Goal: Find specific page/section: Find specific page/section

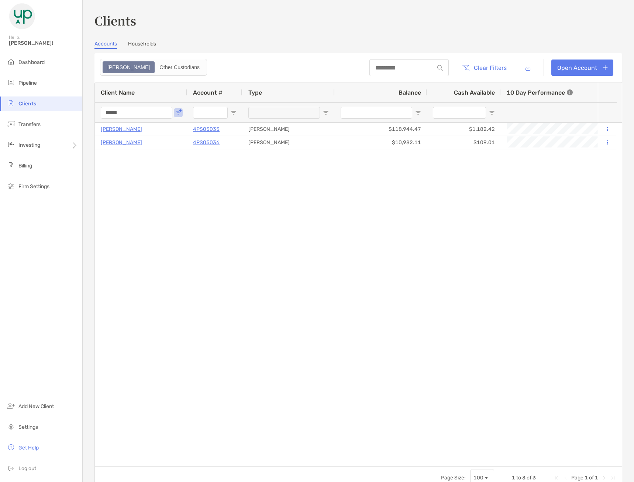
click at [143, 114] on input "*****" at bounding box center [137, 113] width 72 height 12
type input "**********"
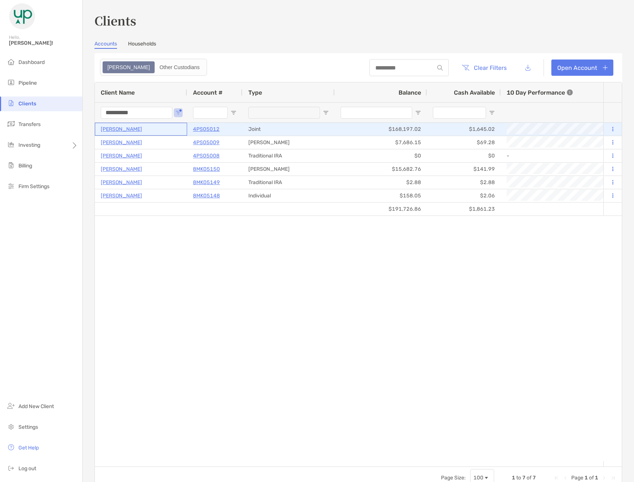
click at [138, 128] on p "[PERSON_NAME]" at bounding box center [121, 128] width 41 height 9
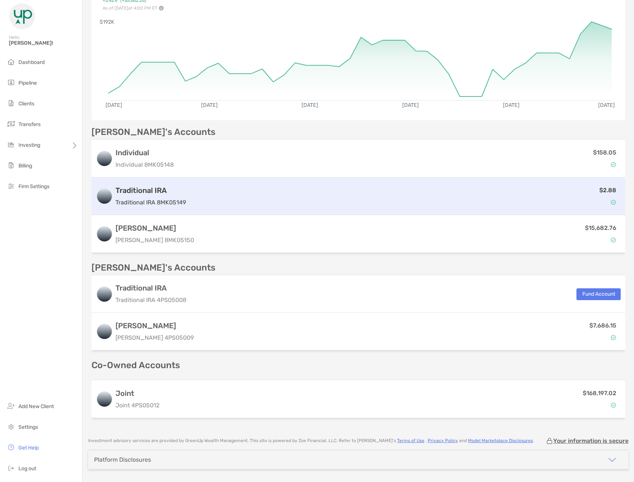
scroll to position [127, 0]
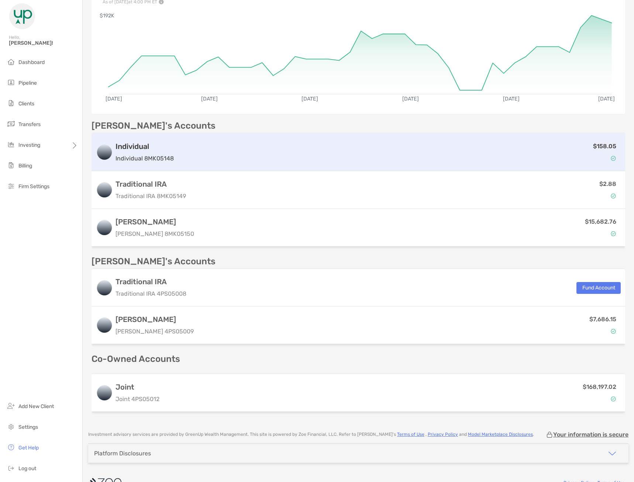
click at [189, 141] on div "$158.05" at bounding box center [399, 151] width 444 height 21
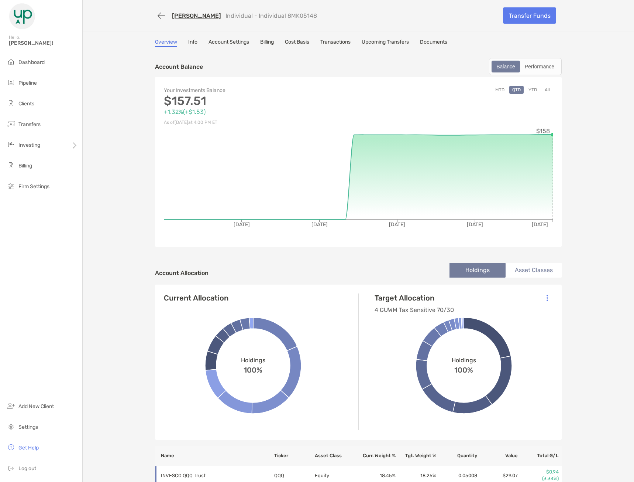
click at [331, 42] on link "Transactions" at bounding box center [336, 43] width 30 height 8
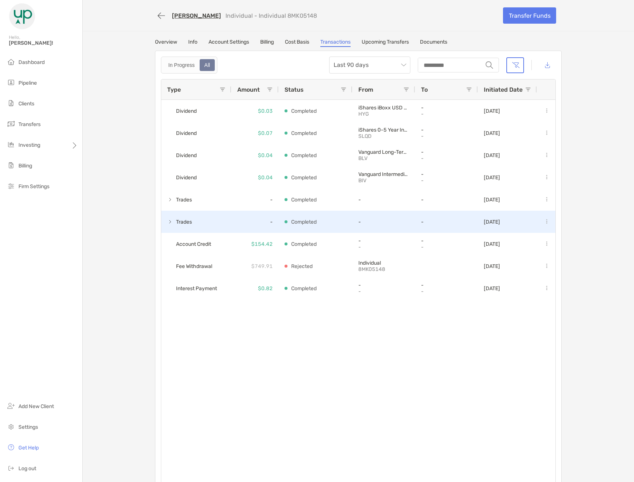
click at [168, 221] on span at bounding box center [170, 222] width 6 height 6
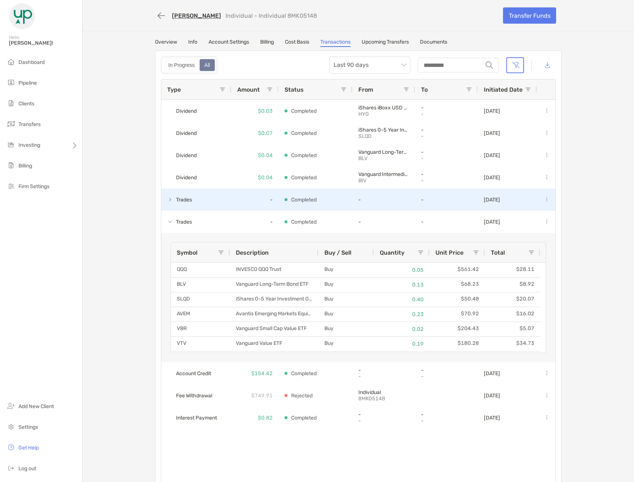
click at [170, 203] on span at bounding box center [170, 200] width 6 height 12
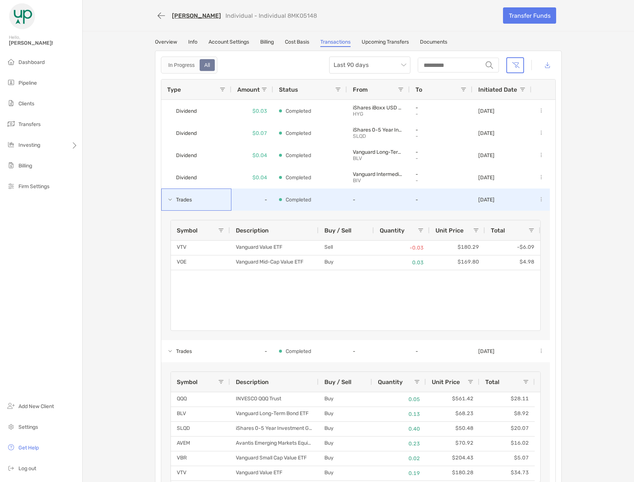
click at [170, 203] on span at bounding box center [170, 200] width 6 height 12
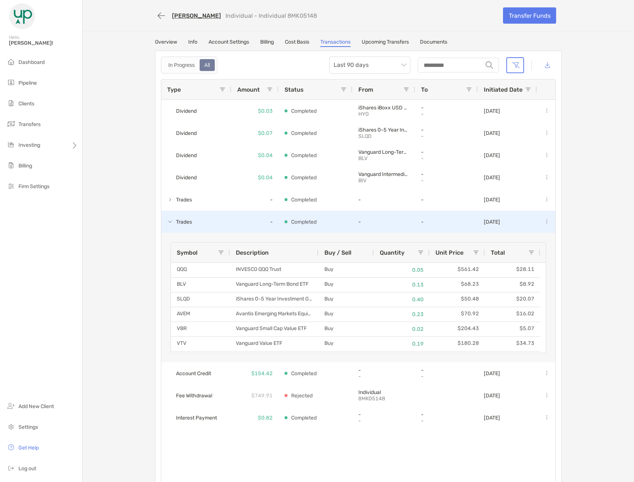
click at [165, 232] on div "Trades" at bounding box center [196, 222] width 70 height 22
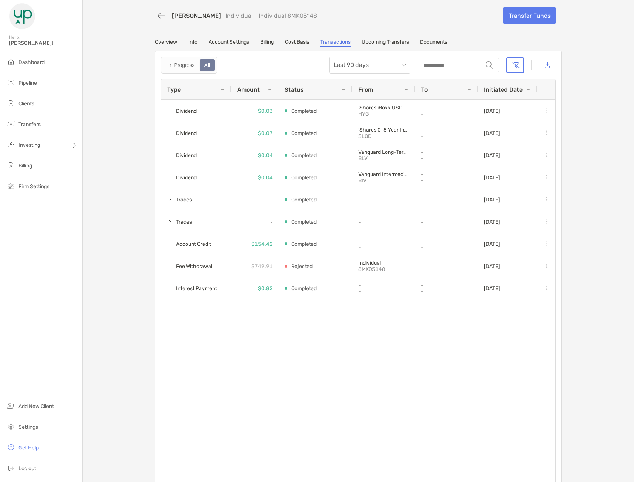
click at [430, 40] on link "Documents" at bounding box center [433, 43] width 27 height 8
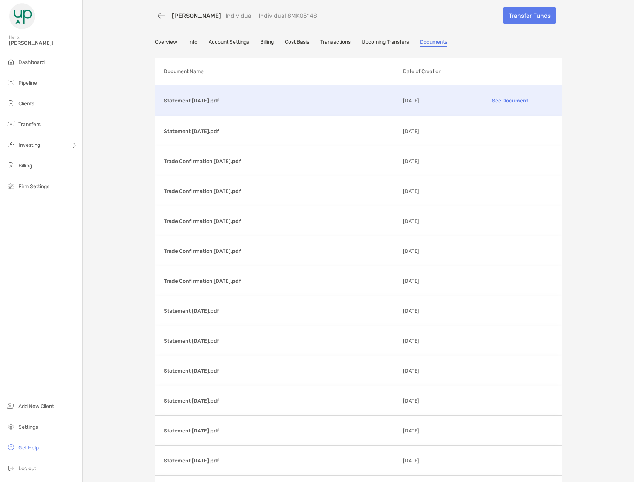
click at [514, 100] on p "See Document" at bounding box center [511, 100] width 86 height 13
click at [155, 18] on button "button" at bounding box center [161, 16] width 13 height 14
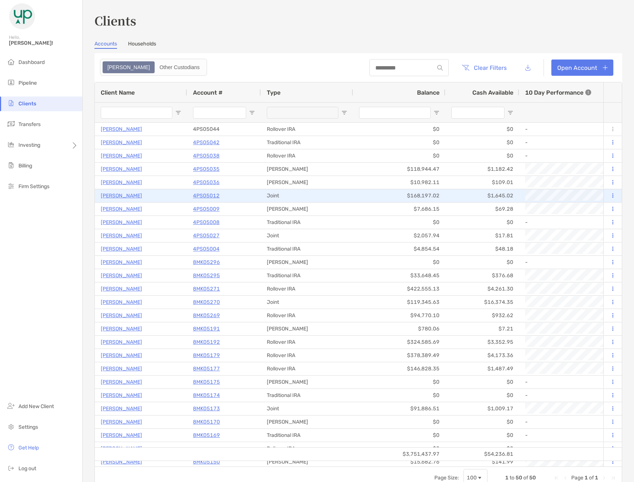
type input "**********"
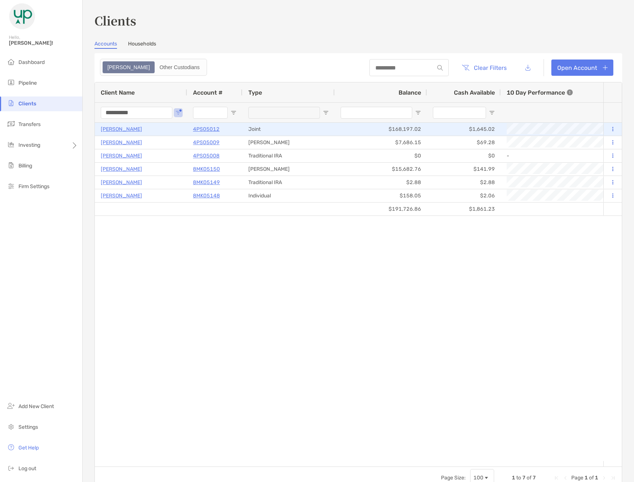
click at [129, 131] on p "[PERSON_NAME]" at bounding box center [121, 128] width 41 height 9
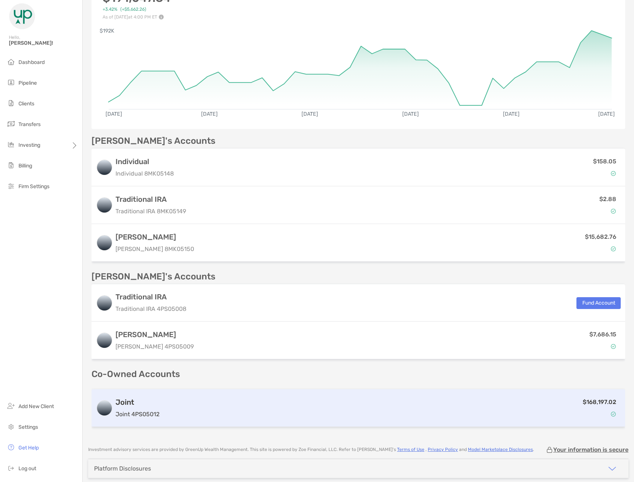
scroll to position [127, 0]
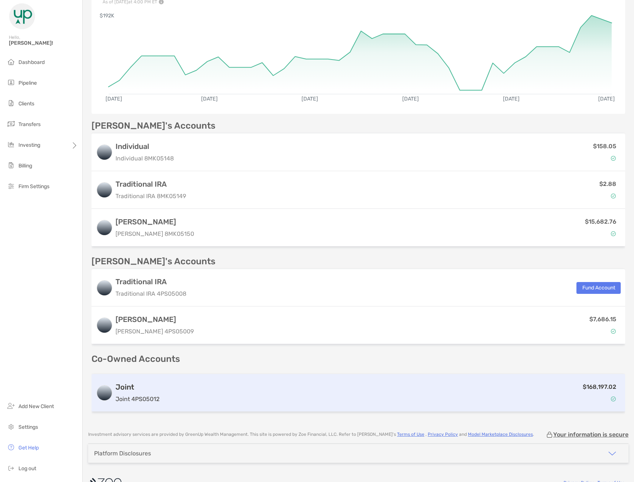
click at [178, 382] on div "$168,197.02" at bounding box center [392, 392] width 459 height 21
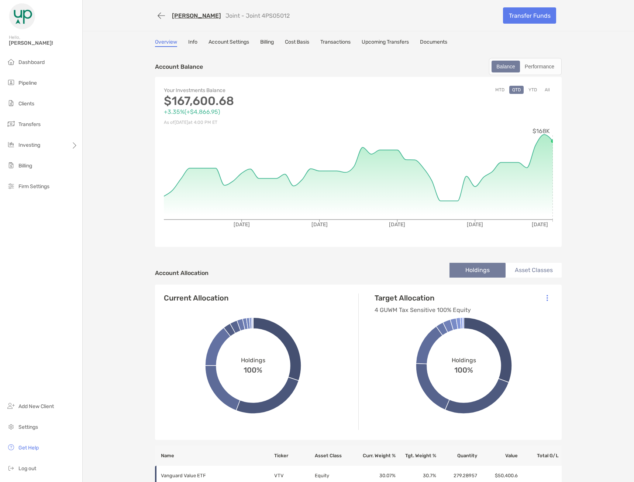
click at [335, 42] on link "Transactions" at bounding box center [336, 43] width 30 height 8
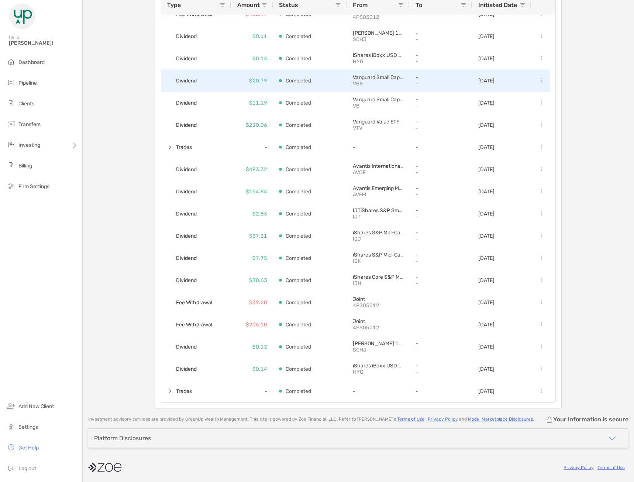
scroll to position [86, 0]
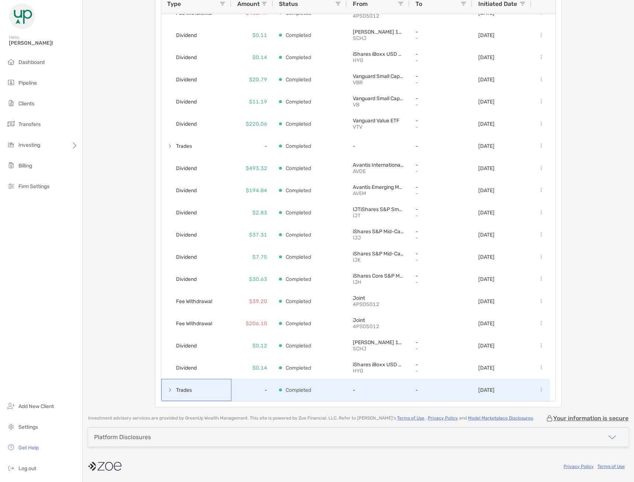
click at [168, 387] on span at bounding box center [170, 390] width 6 height 6
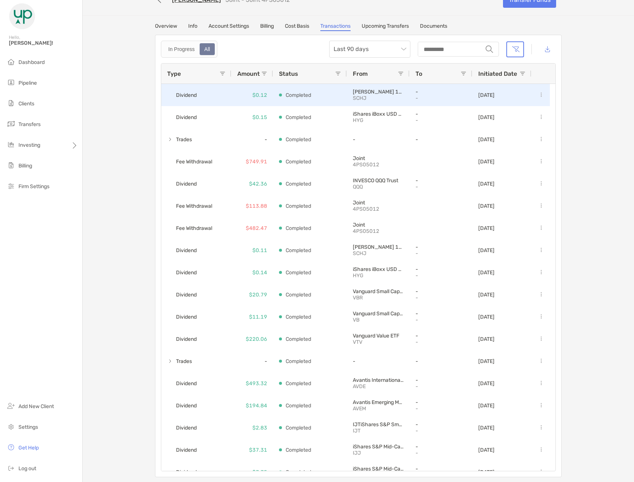
scroll to position [0, 0]
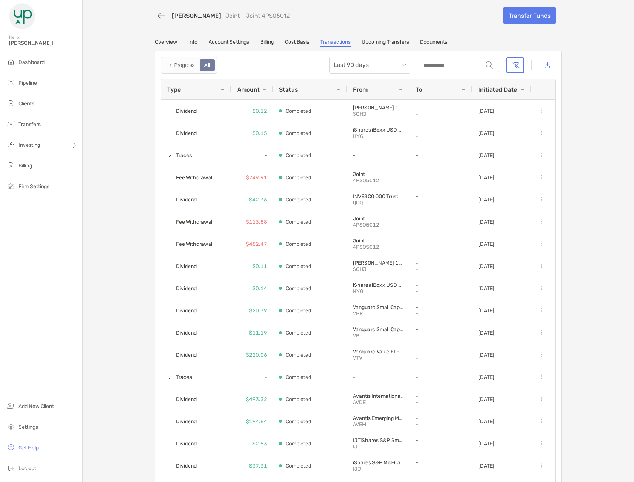
click at [437, 42] on link "Documents" at bounding box center [433, 43] width 27 height 8
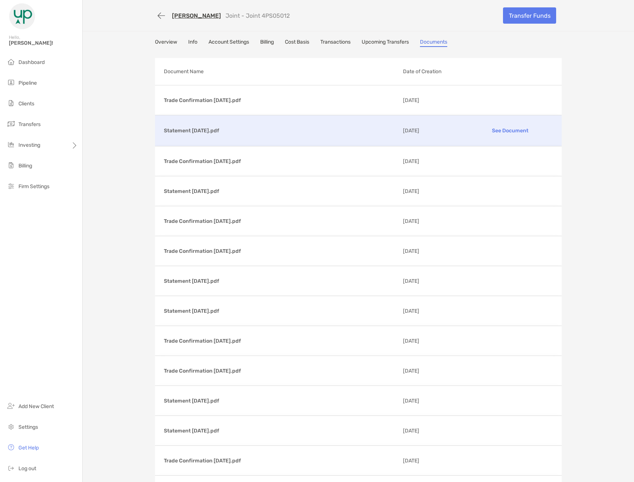
click at [497, 133] on p "See Document" at bounding box center [511, 130] width 86 height 13
click at [387, 42] on link "Upcoming Transfers" at bounding box center [385, 43] width 47 height 8
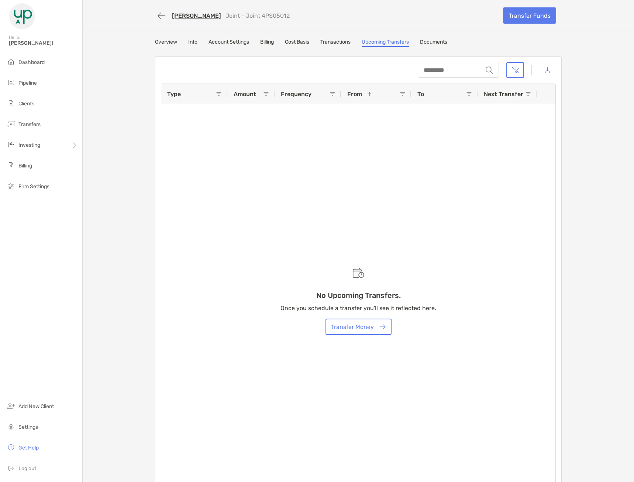
drag, startPoint x: 138, startPoint y: 62, endPoint x: 528, endPoint y: 252, distance: 433.7
click at [528, 252] on div "[PERSON_NAME] Joint - Joint 4PS05012 Transfer Funds Overview Info Account Setti…" at bounding box center [359, 248] width 552 height 497
click at [582, 242] on div "[PERSON_NAME] Joint - Joint 4PS05012 Transfer Funds Overview Info Account Setti…" at bounding box center [359, 248] width 552 height 497
